Goal: Navigation & Orientation: Find specific page/section

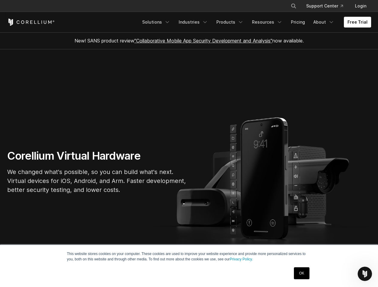
click at [189, 144] on section "Corellium Virtual Hardware We changed what's possible, so you can build what's …" at bounding box center [189, 174] width 378 height 250
click at [293, 6] on icon "Search" at bounding box center [293, 6] width 5 height 5
click at [293, 6] on div "×" at bounding box center [294, 5] width 6 height 9
click at [365, 274] on icon "Open Intercom Messenger" at bounding box center [365, 274] width 10 height 10
